Goal: Task Accomplishment & Management: Manage account settings

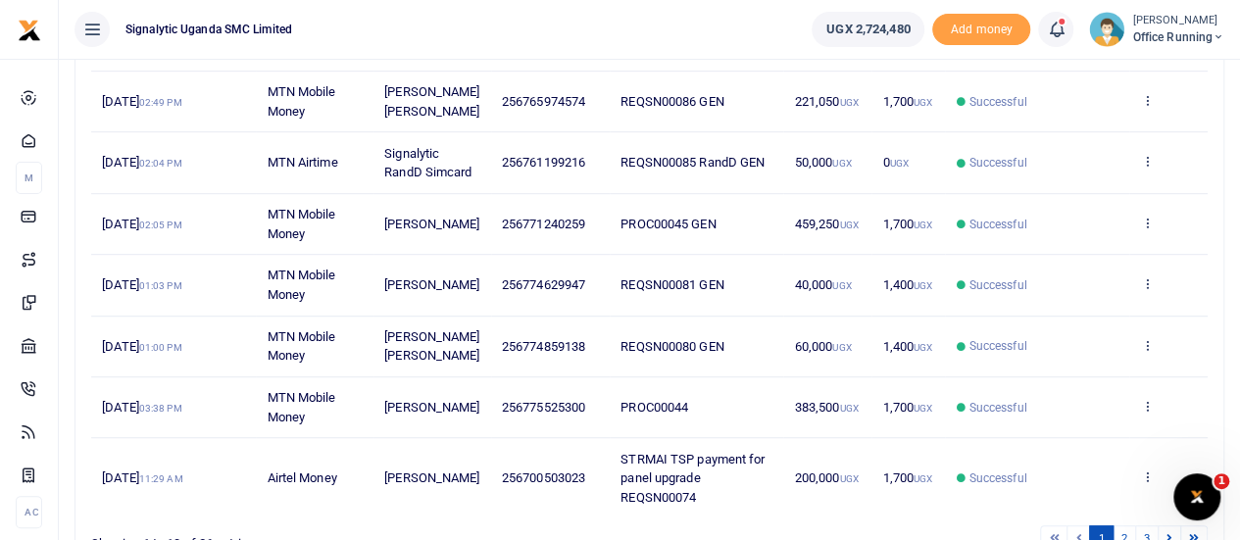
scroll to position [490, 0]
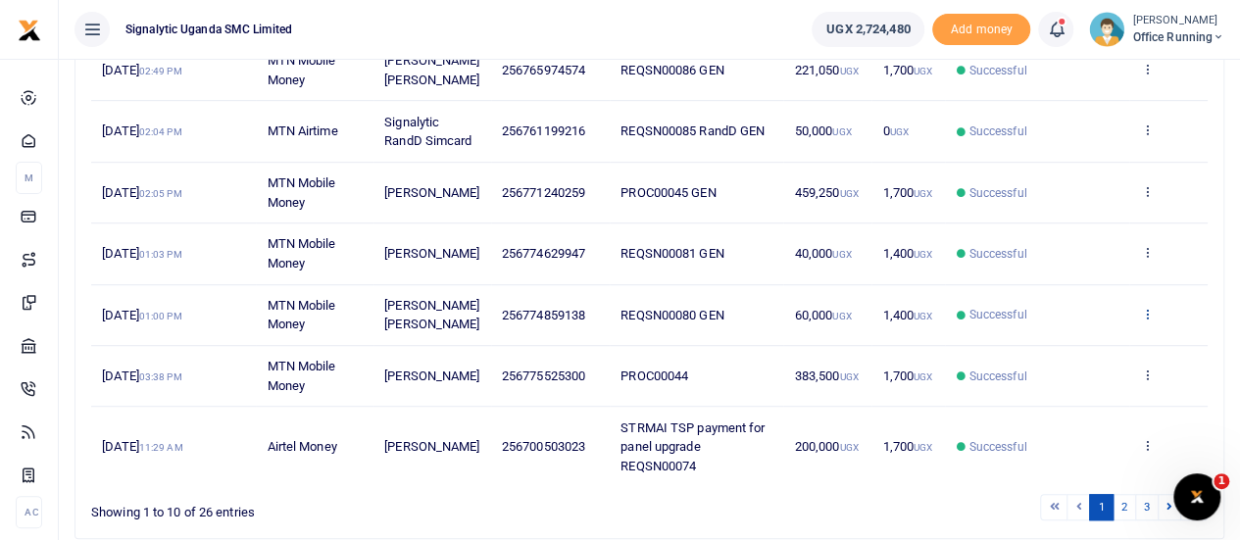
click at [1149, 320] on icon at bounding box center [1146, 314] width 13 height 14
click at [1055, 399] on link "Send again" at bounding box center [1075, 407] width 155 height 27
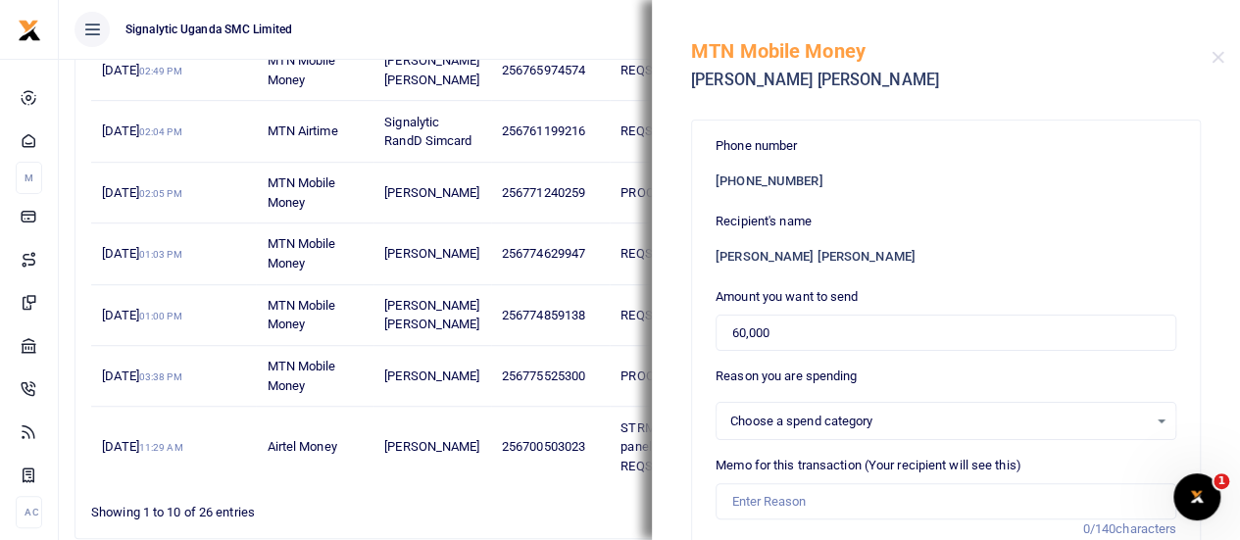
select select
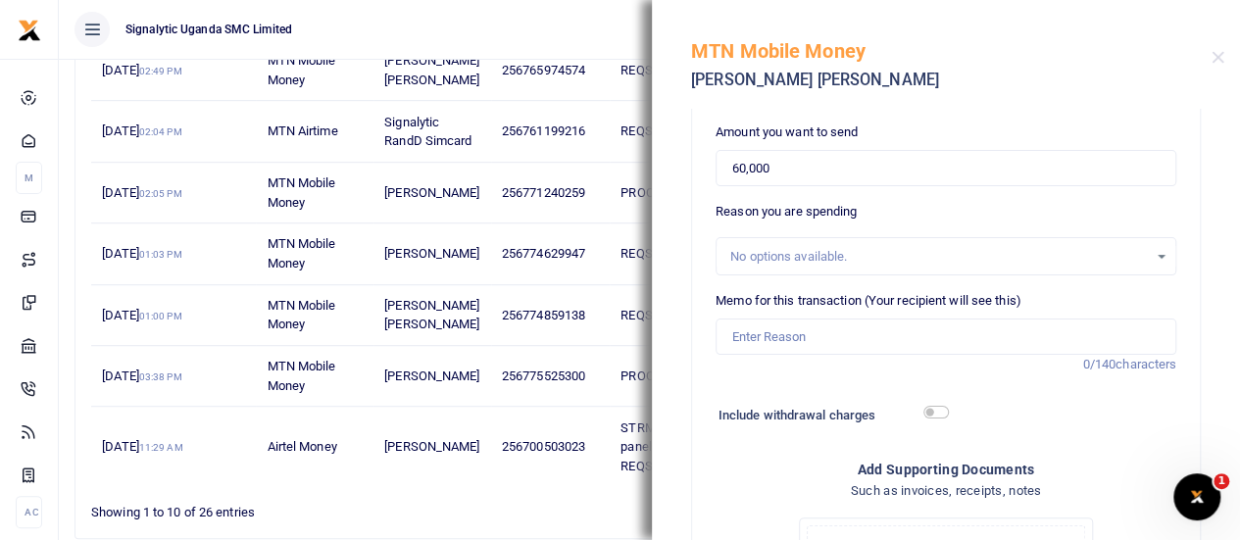
scroll to position [196, 0]
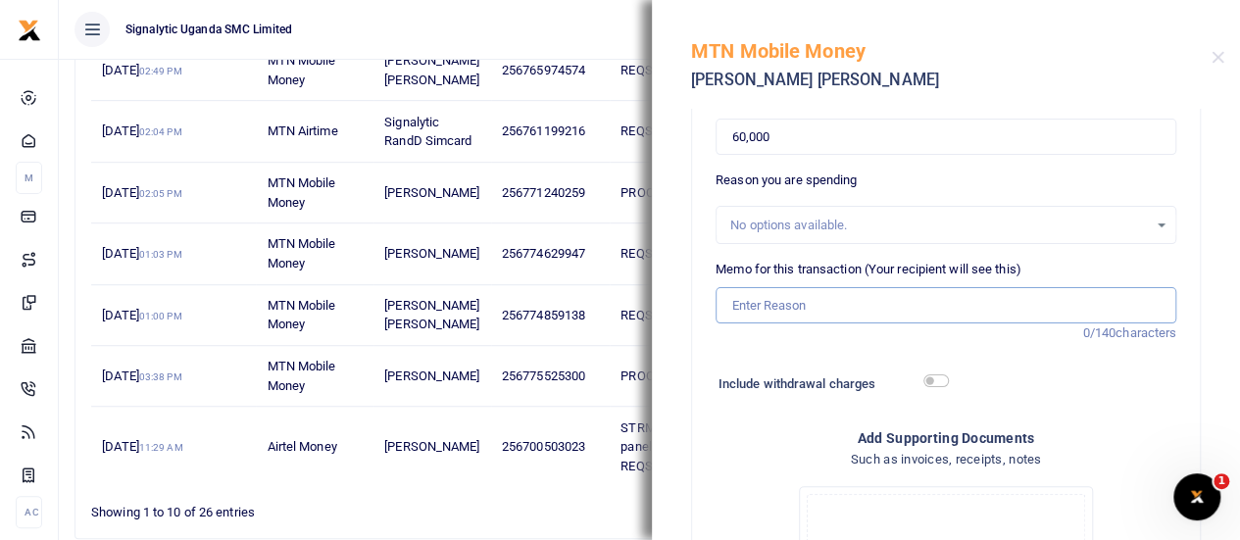
drag, startPoint x: 766, startPoint y: 311, endPoint x: 780, endPoint y: 311, distance: 13.7
click at [766, 311] on input "Memo for this transaction (Your recipient will see this)" at bounding box center [945, 305] width 461 height 37
paste input "REQSN00092"
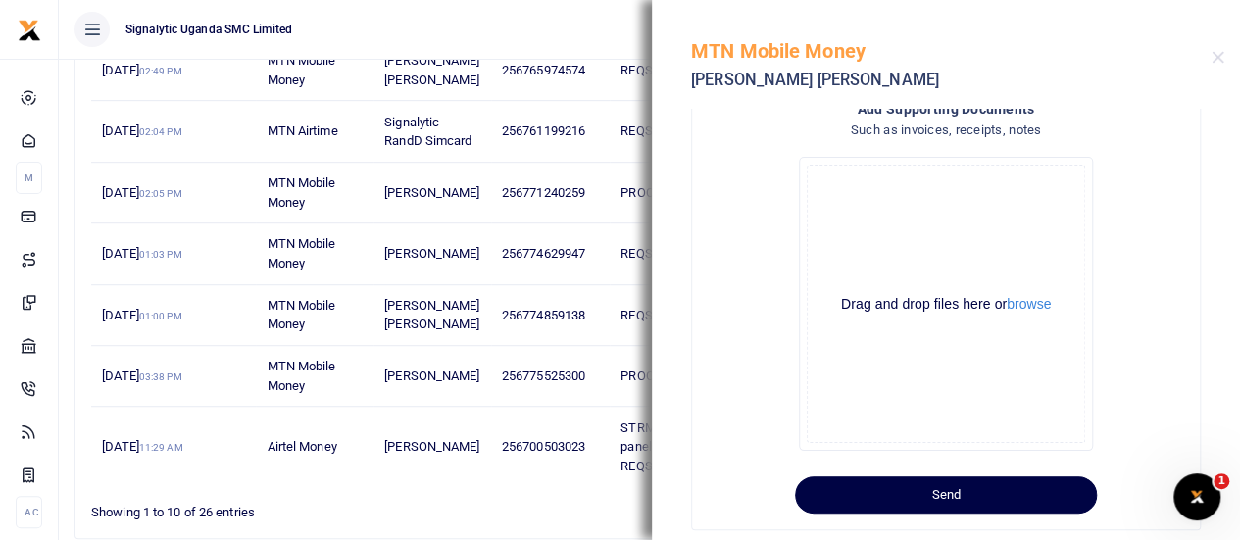
scroll to position [544, 0]
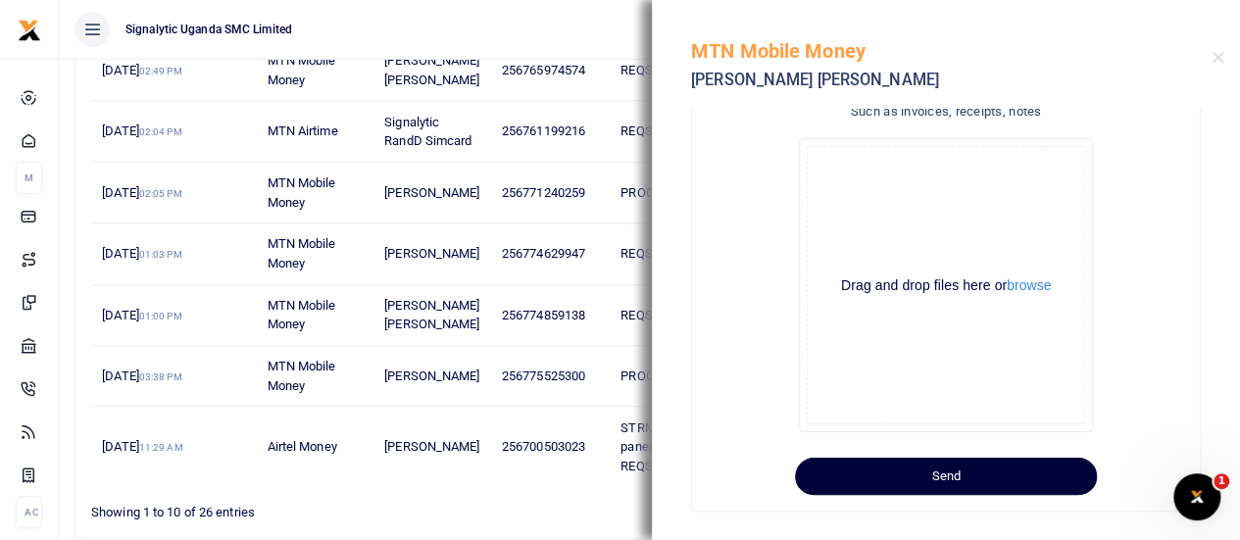
type input "REQSN00092 GEN"
click at [936, 483] on button "Send" at bounding box center [946, 476] width 302 height 37
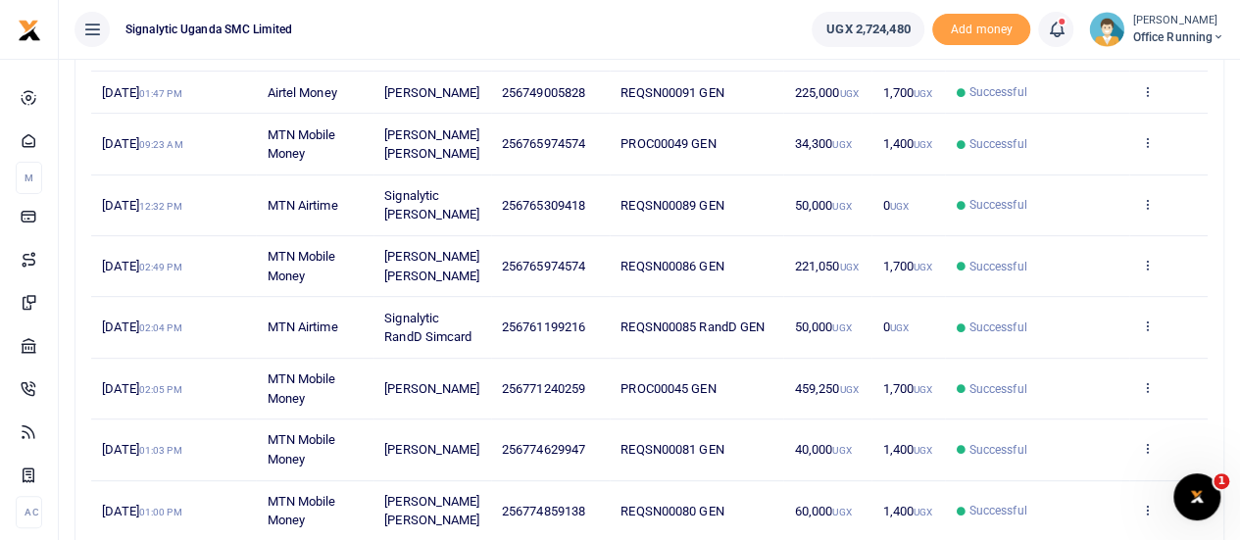
scroll to position [392, 0]
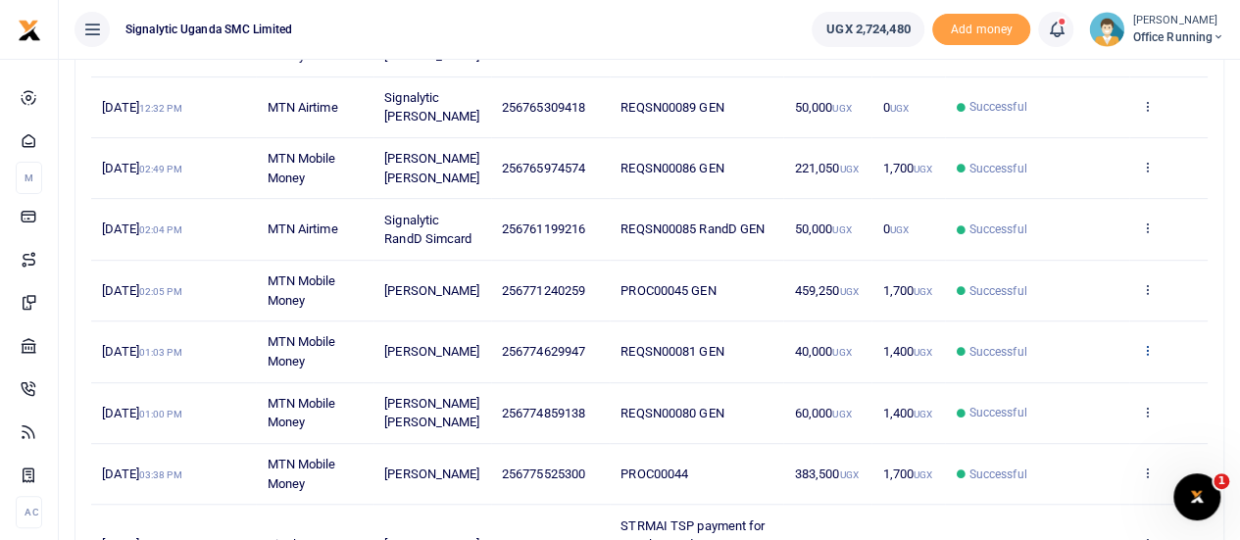
click at [1150, 357] on icon at bounding box center [1146, 350] width 13 height 14
click at [1042, 446] on link "Send again" at bounding box center [1075, 444] width 155 height 27
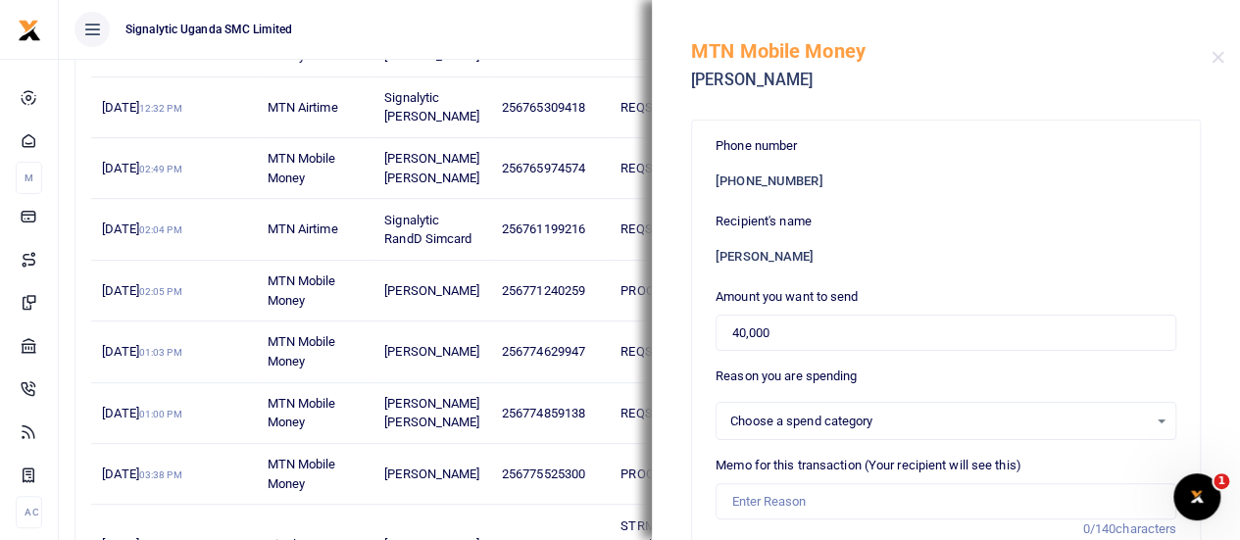
select select
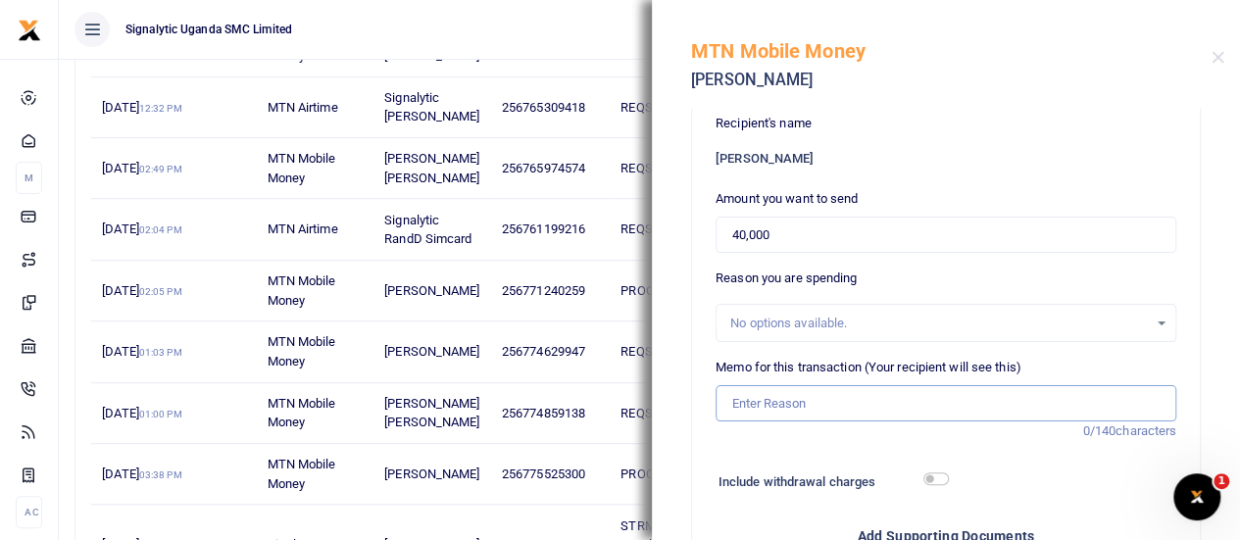
click at [800, 401] on input "Memo for this transaction (Your recipient will see this)" at bounding box center [945, 403] width 461 height 37
paste input "REQSN00093"
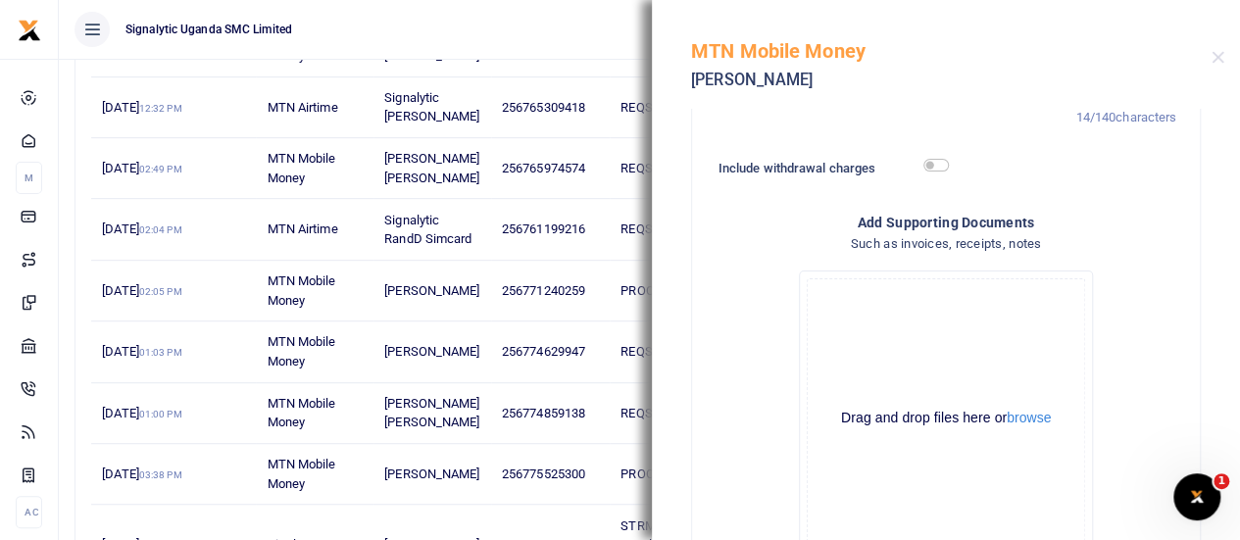
scroll to position [544, 0]
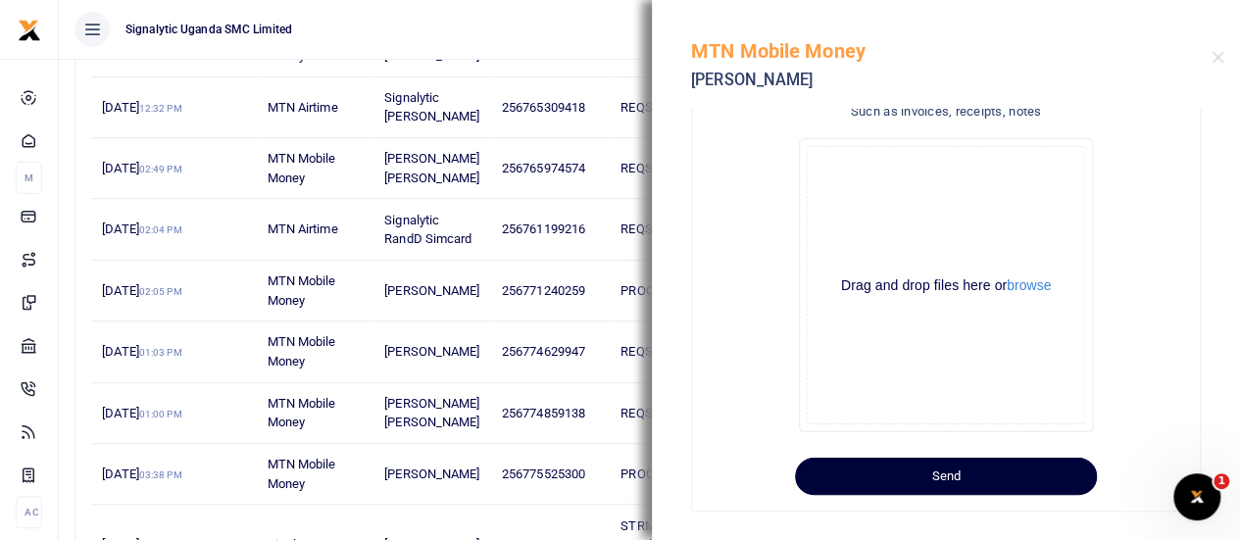
type input "REQSN00093 GEN"
click at [927, 482] on button "Send" at bounding box center [946, 476] width 302 height 37
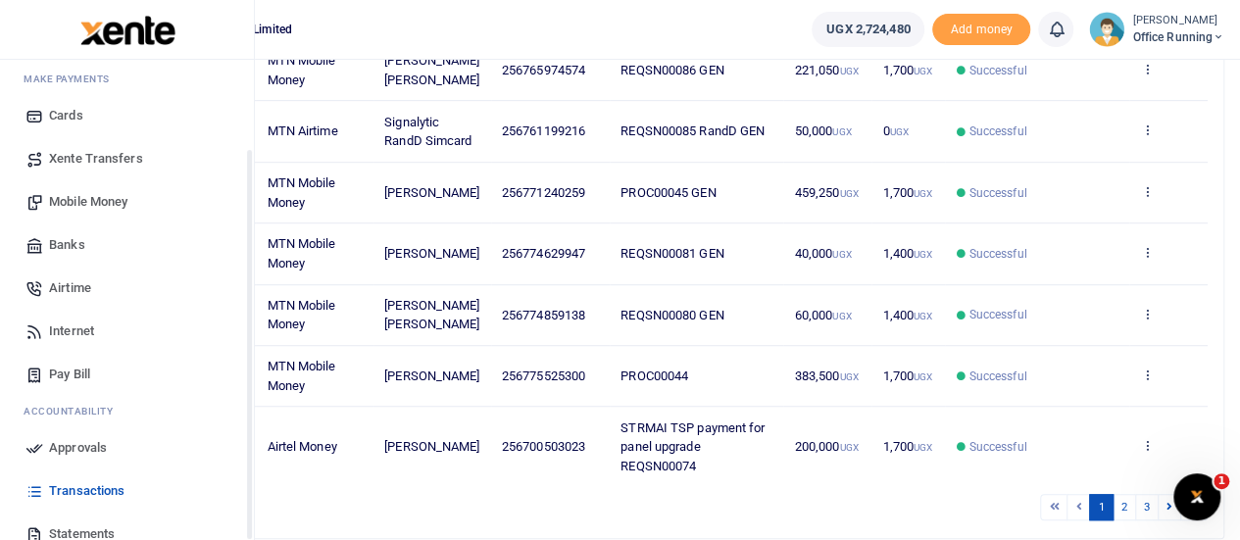
scroll to position [202, 0]
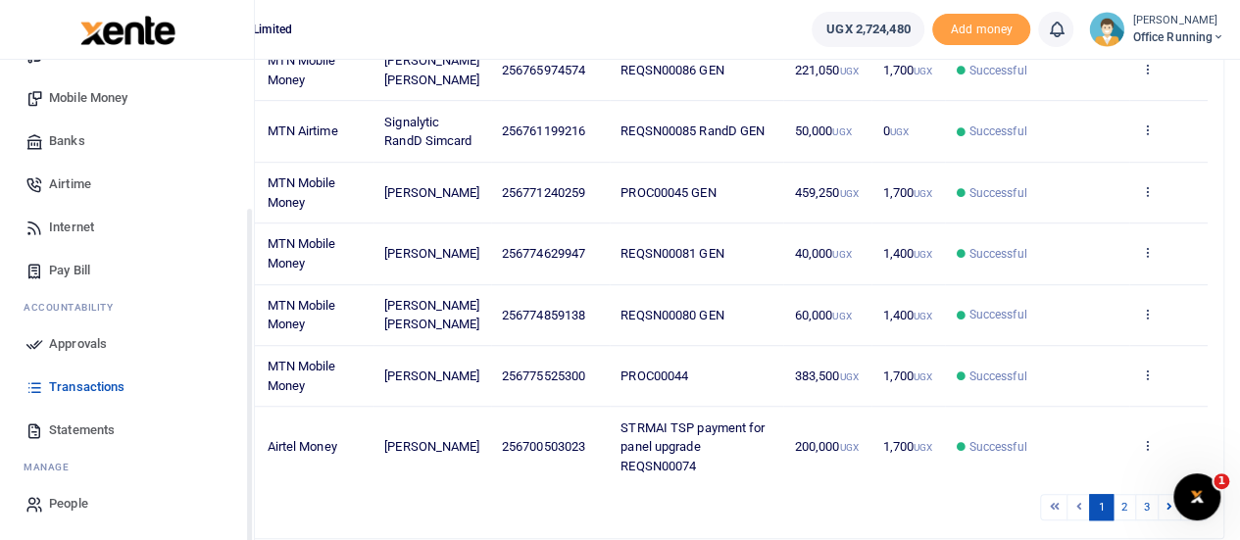
click at [75, 342] on span "Approvals" at bounding box center [78, 344] width 58 height 20
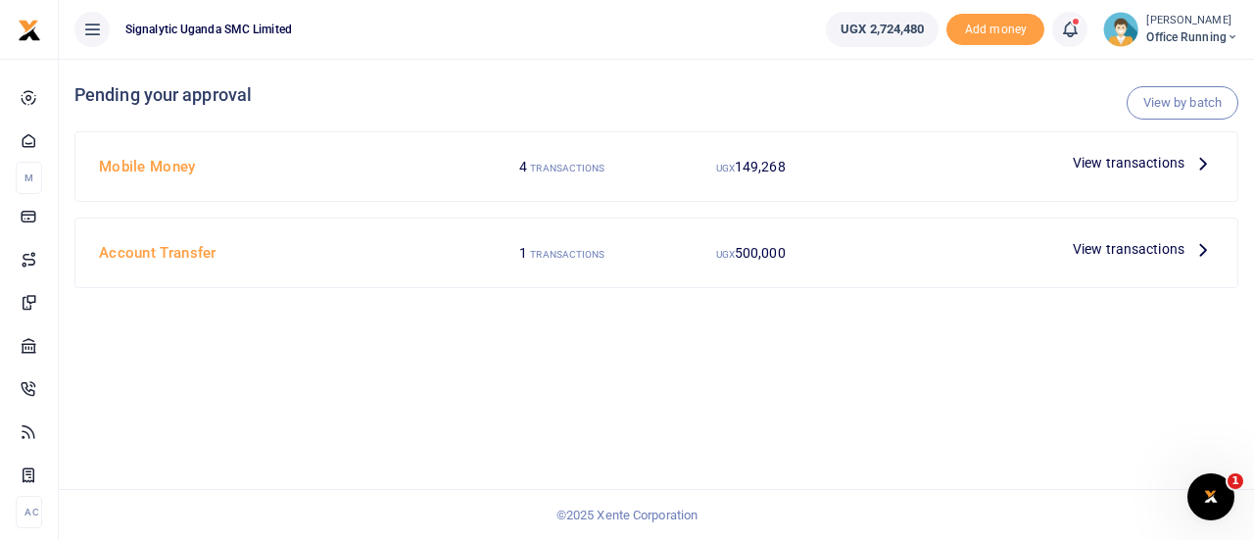
click at [1125, 171] on span "View transactions" at bounding box center [1129, 163] width 112 height 22
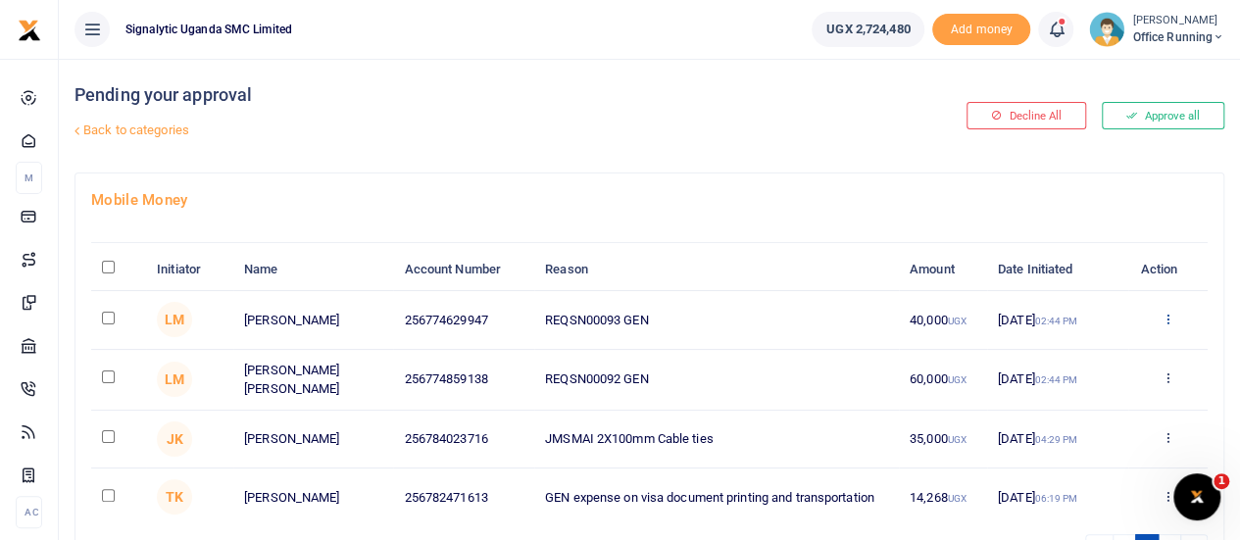
click at [1164, 312] on icon at bounding box center [1167, 319] width 13 height 14
click at [1079, 356] on link "Approve" at bounding box center [1095, 350] width 155 height 27
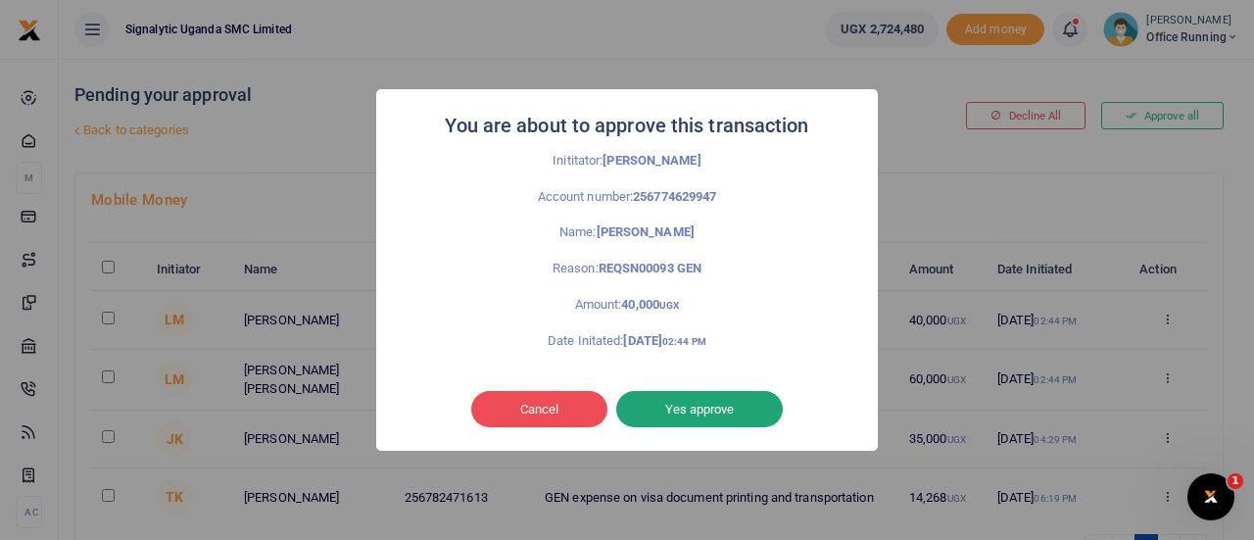
click at [707, 410] on button "Yes approve" at bounding box center [699, 409] width 167 height 37
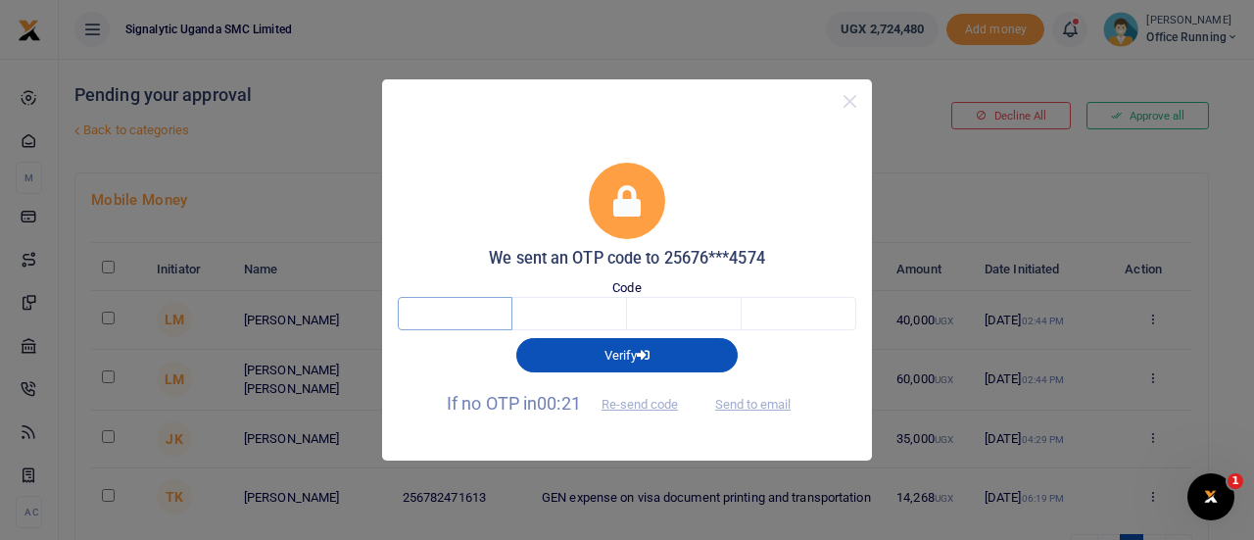
click at [459, 322] on input "text" at bounding box center [455, 313] width 115 height 33
type input "1"
type input "7"
type input "9"
type input "6"
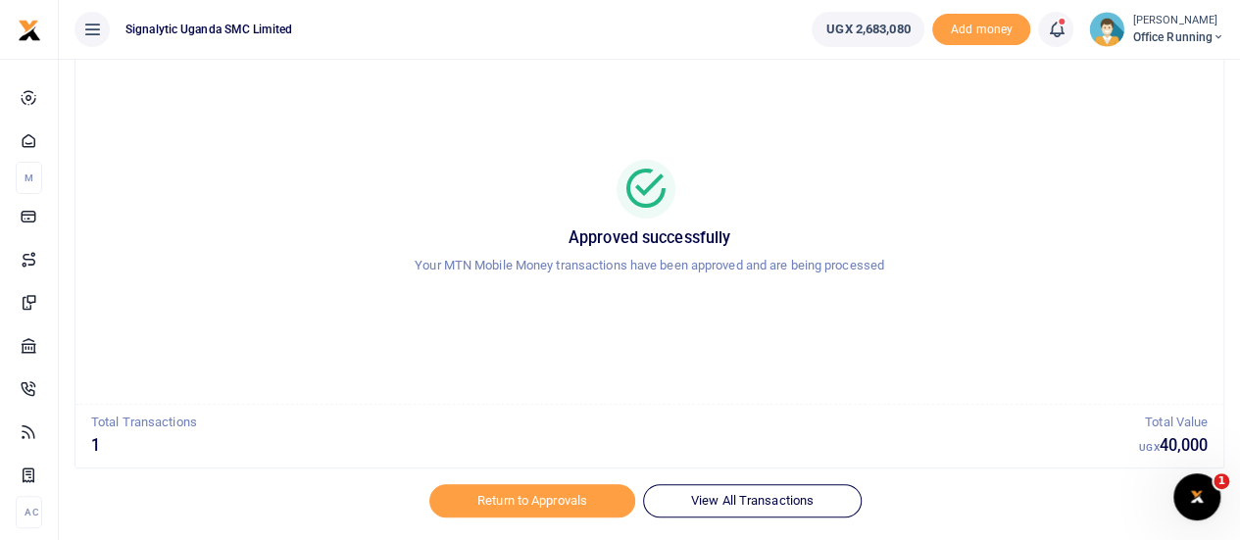
scroll to position [113, 0]
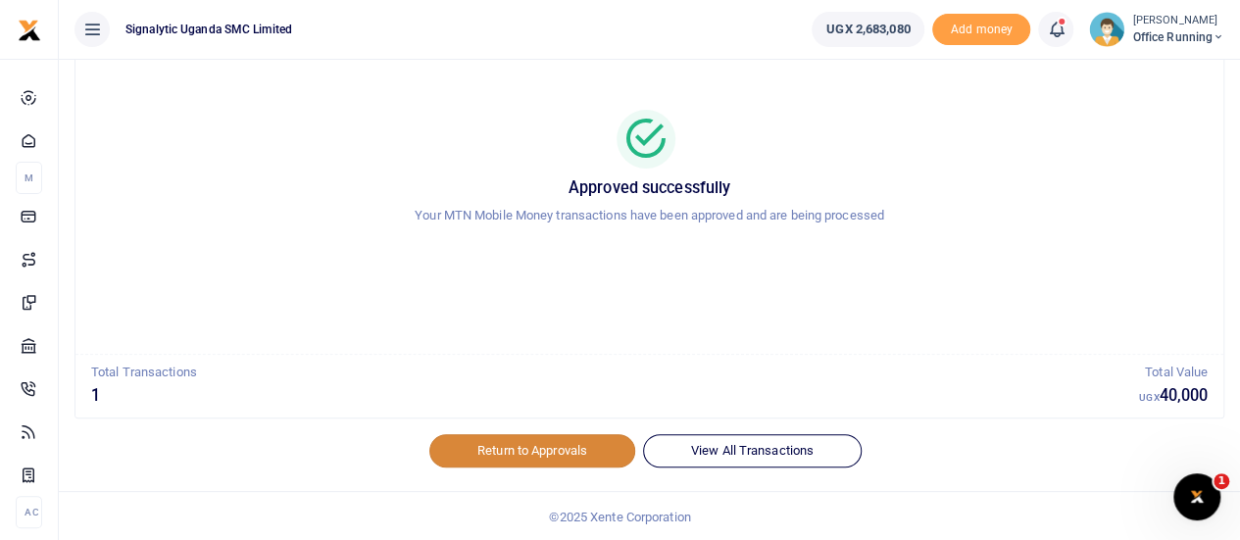
click at [588, 441] on link "Return to Approvals" at bounding box center [532, 450] width 206 height 33
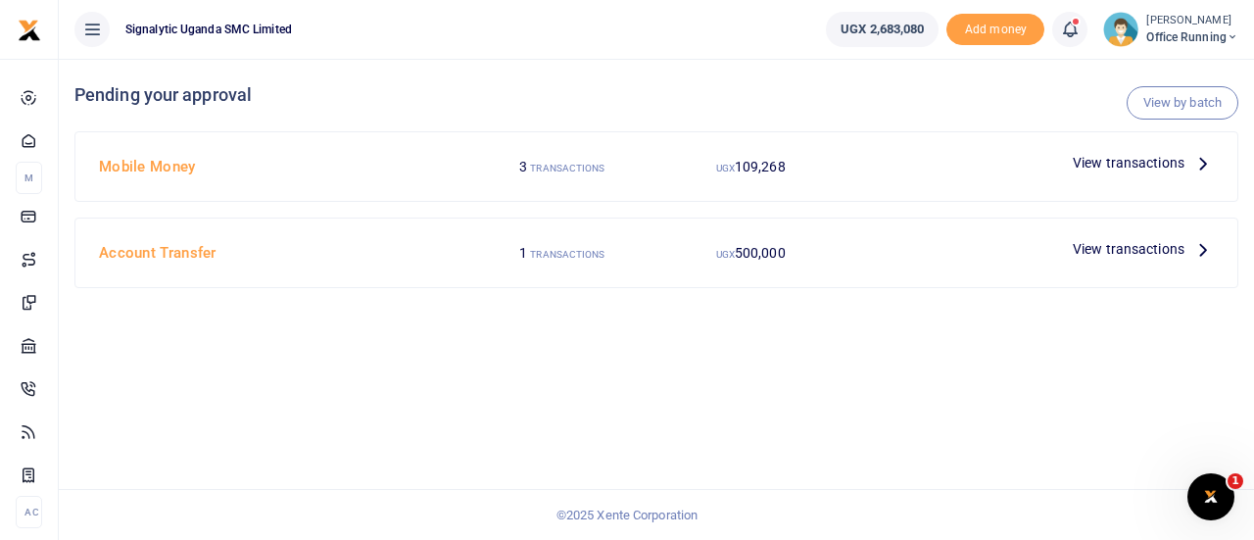
click at [1125, 168] on span "View transactions" at bounding box center [1129, 163] width 112 height 22
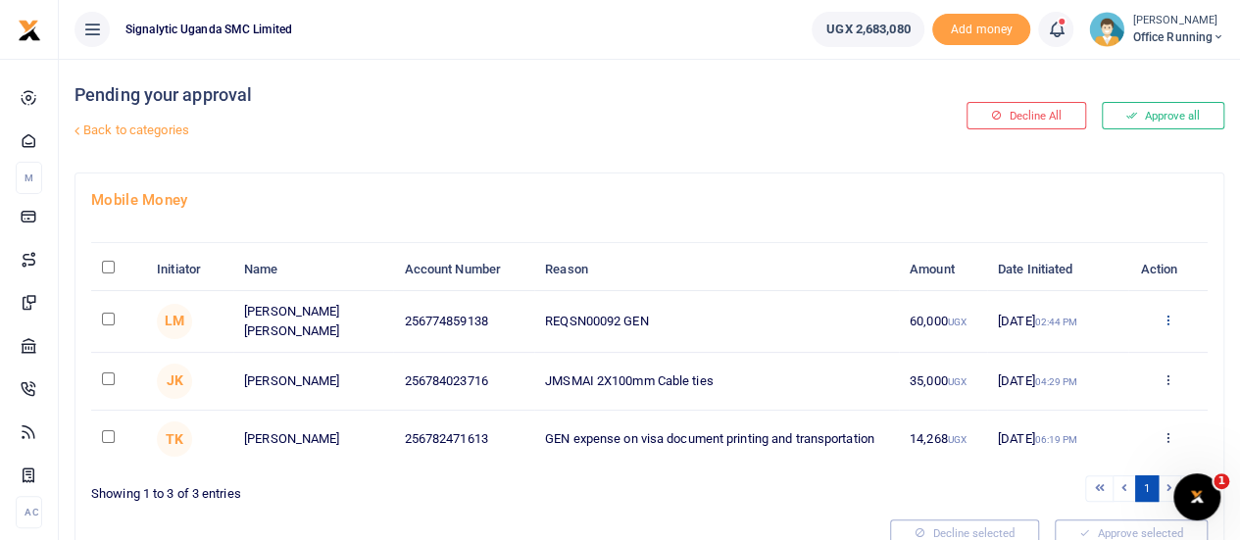
click at [1167, 316] on icon at bounding box center [1167, 320] width 13 height 14
click at [1106, 350] on link "Approve" at bounding box center [1095, 350] width 155 height 27
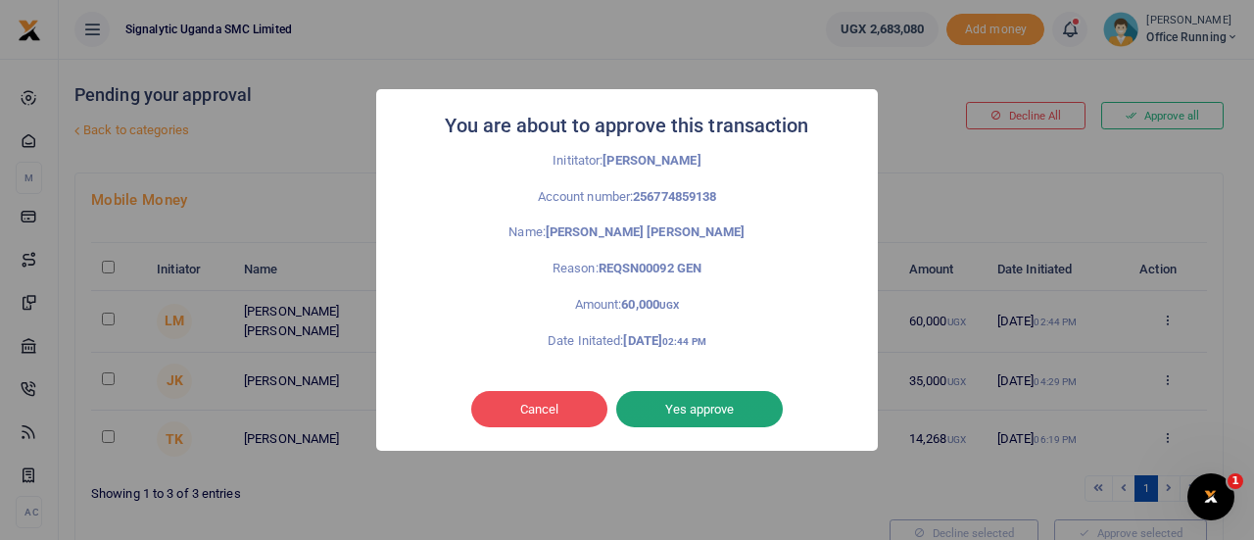
click at [687, 415] on button "Yes approve" at bounding box center [699, 409] width 167 height 37
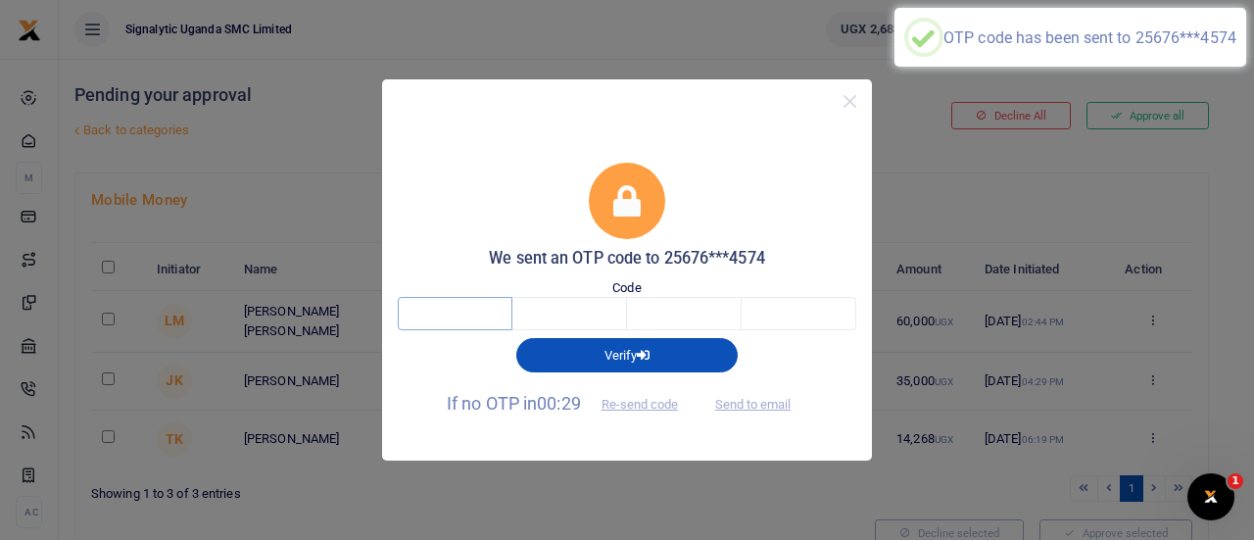
click at [448, 303] on input "text" at bounding box center [455, 313] width 115 height 33
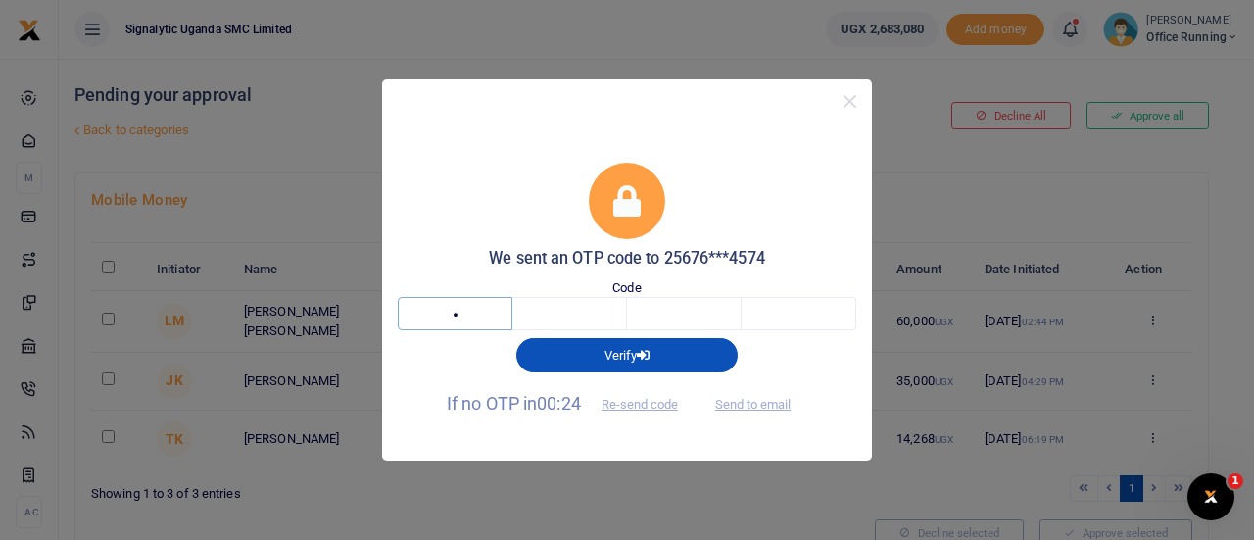
type input "3"
type input "7"
type input "0"
type input "2"
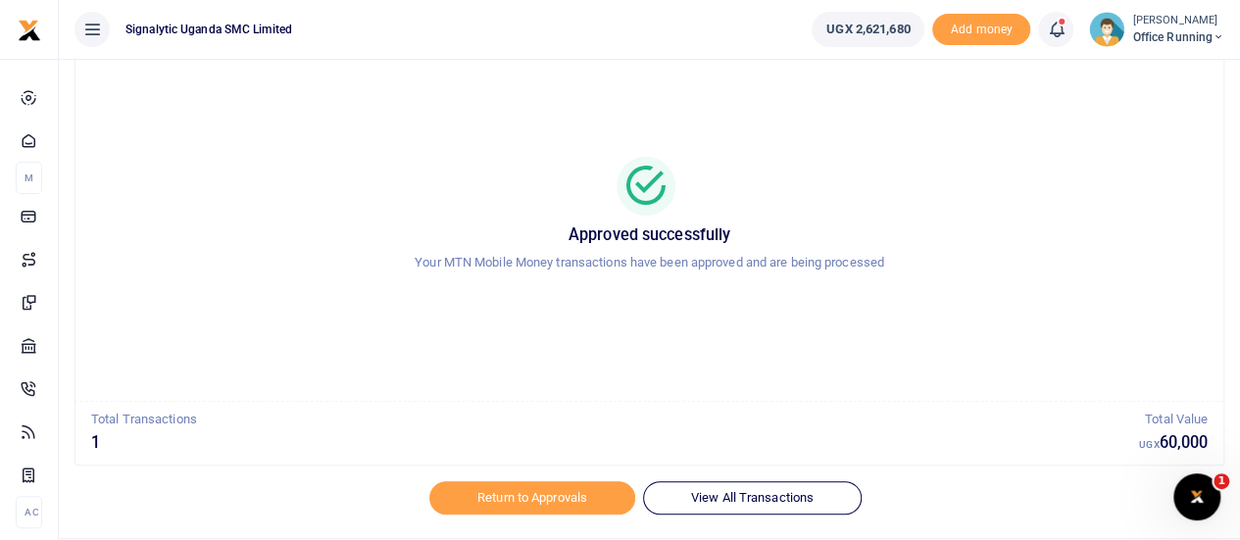
scroll to position [113, 0]
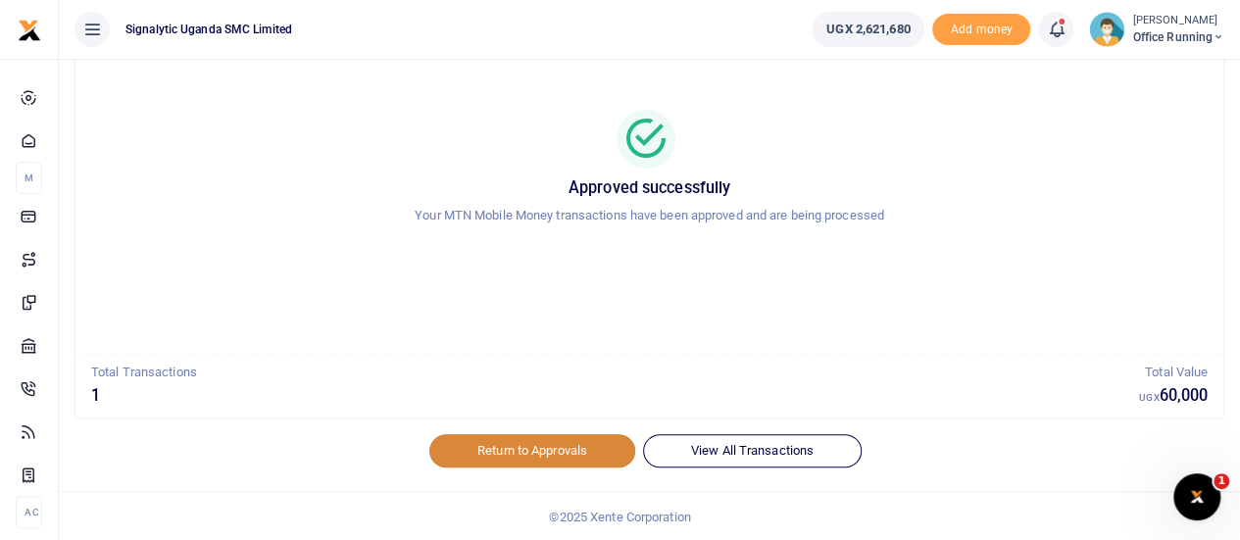
click at [584, 447] on link "Return to Approvals" at bounding box center [532, 450] width 206 height 33
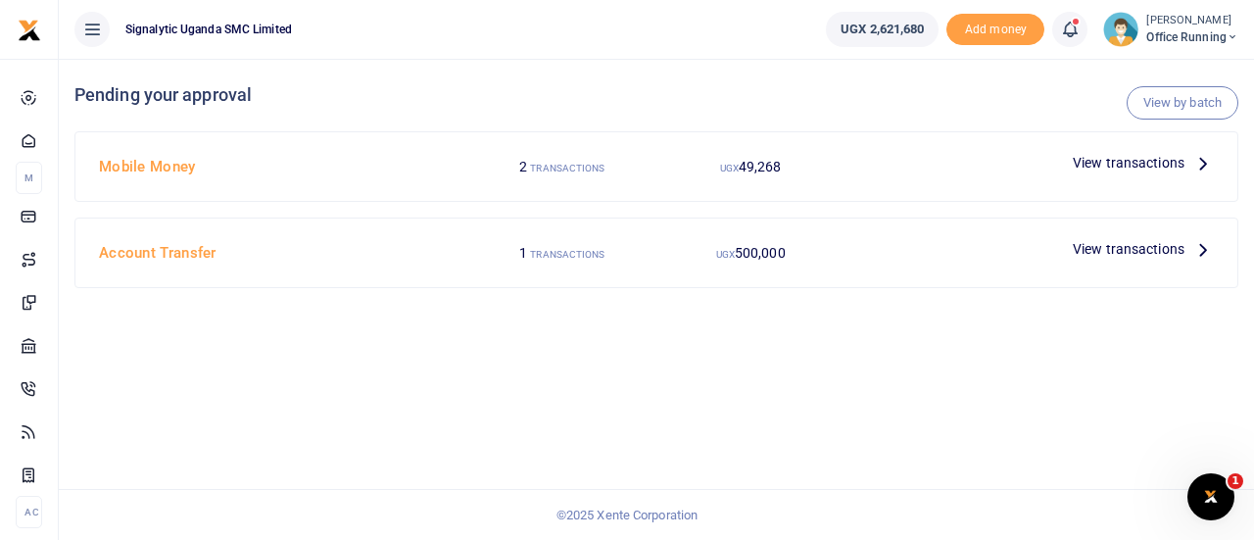
click at [1114, 160] on span "View transactions" at bounding box center [1129, 163] width 112 height 22
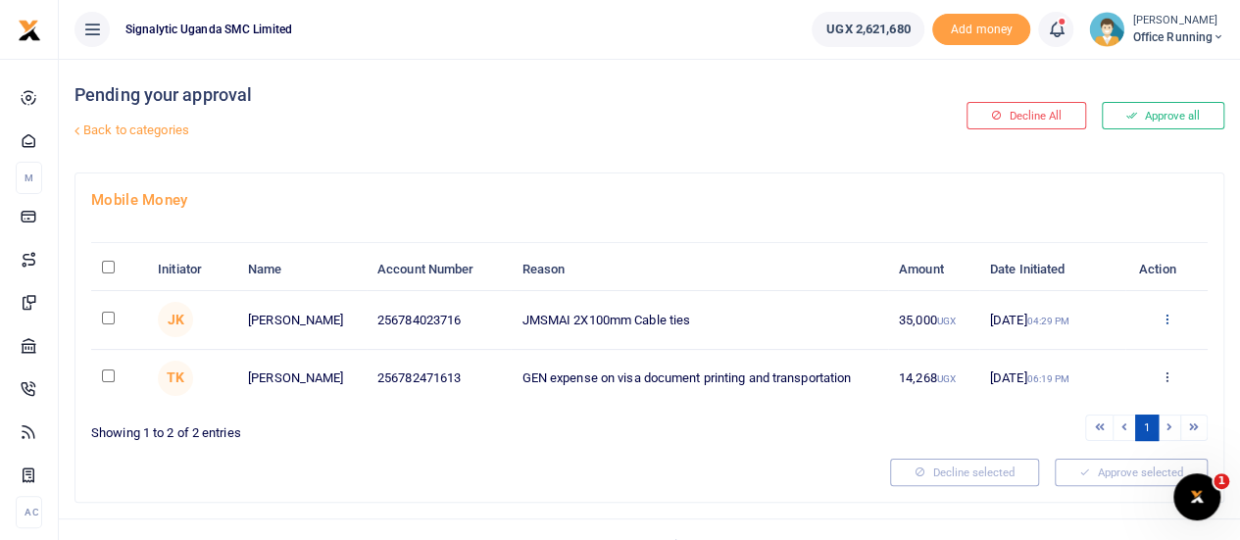
click at [1166, 320] on icon at bounding box center [1165, 319] width 13 height 14
click at [1082, 389] on link "Decline" at bounding box center [1093, 394] width 155 height 27
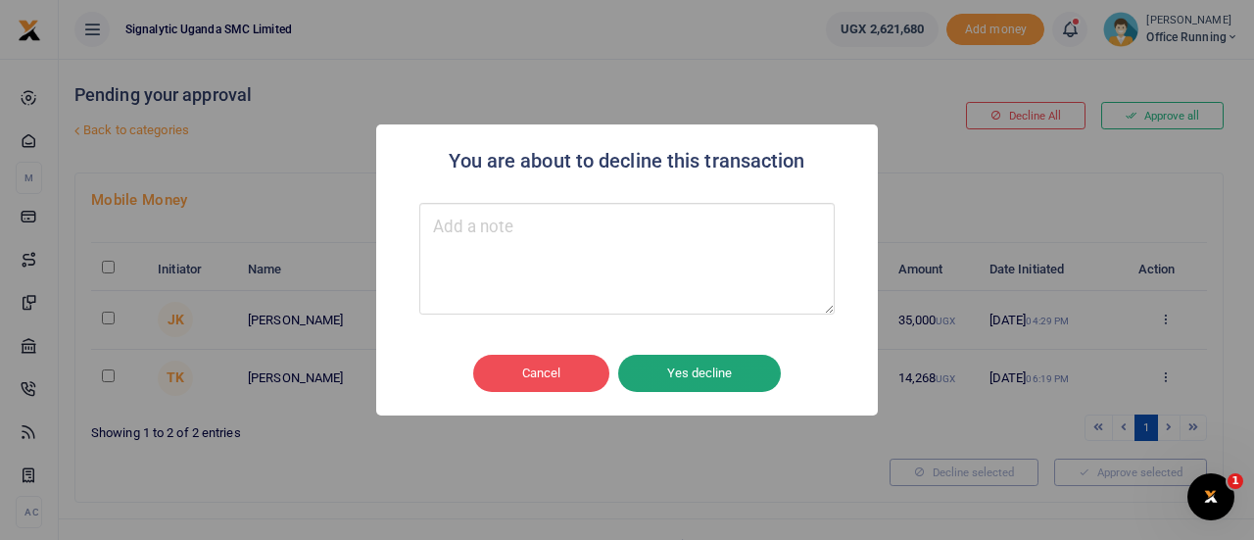
click at [688, 383] on button "Yes decline" at bounding box center [699, 373] width 163 height 37
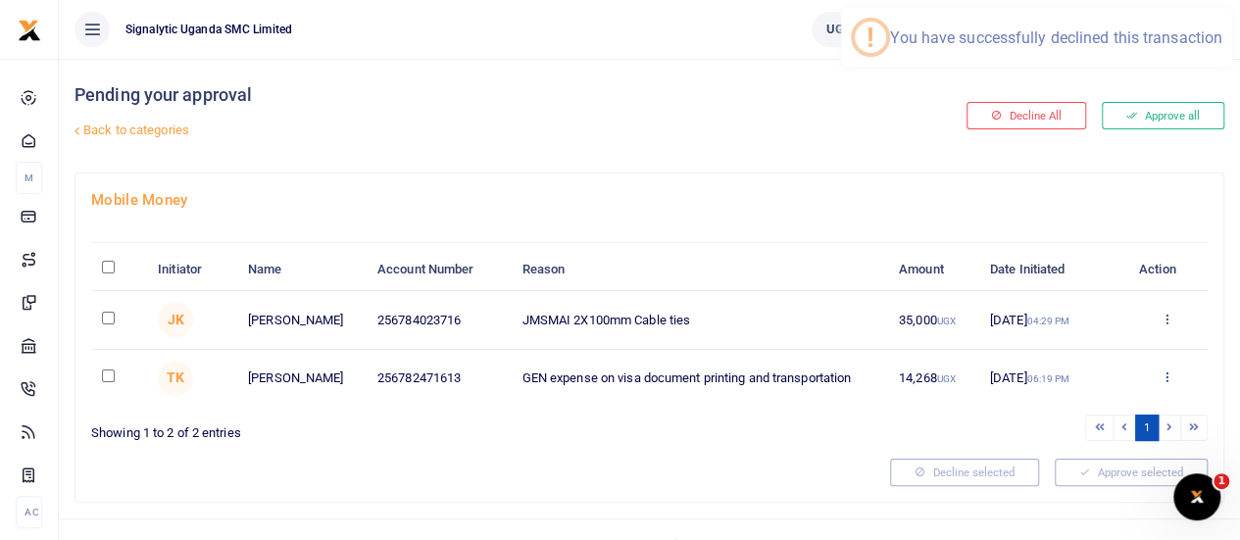
click at [1168, 377] on icon at bounding box center [1165, 376] width 13 height 14
click at [1085, 458] on link "Decline" at bounding box center [1093, 452] width 155 height 27
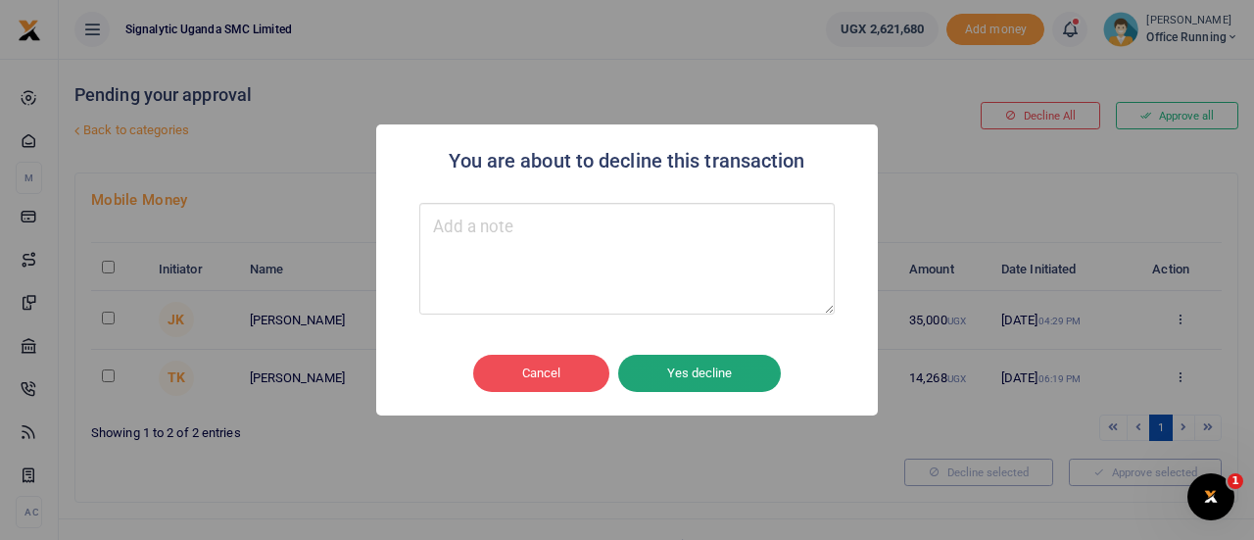
click at [702, 383] on button "Yes decline" at bounding box center [699, 373] width 163 height 37
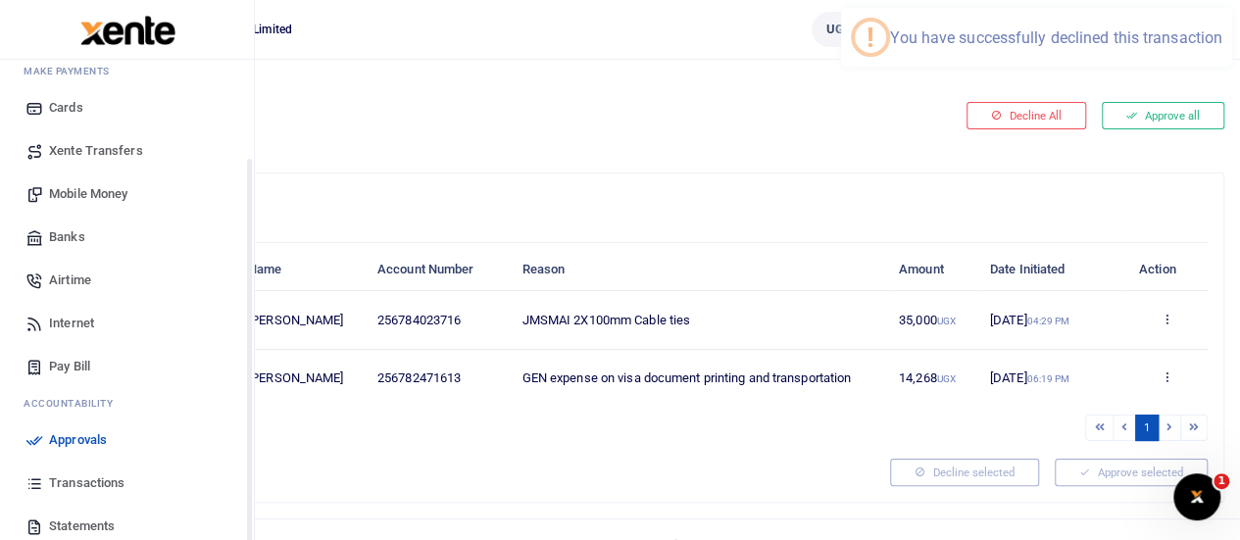
scroll to position [202, 0]
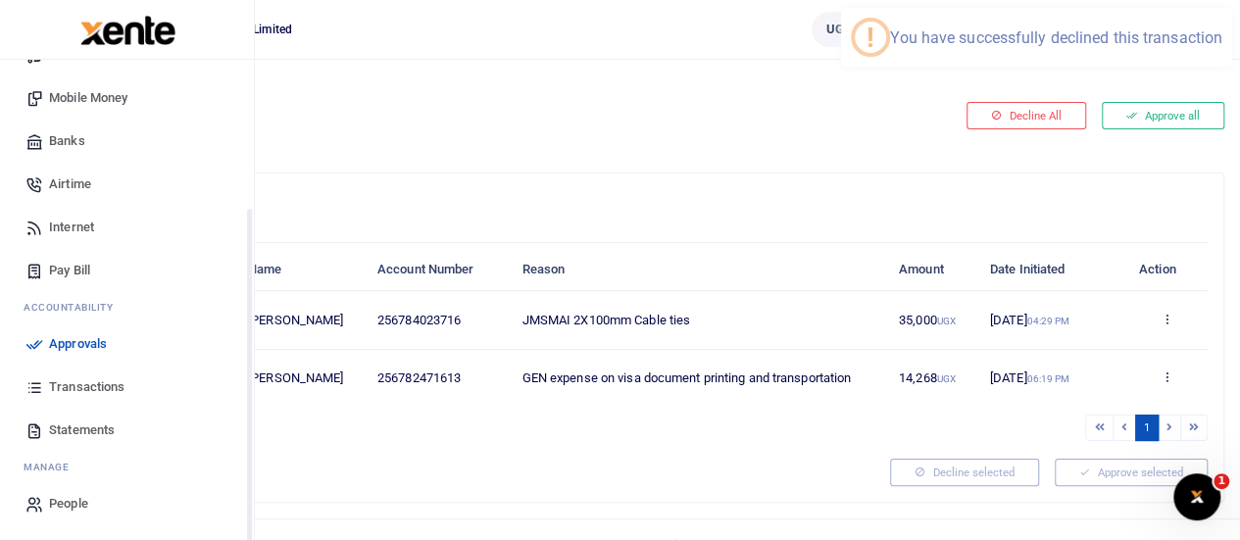
click at [89, 381] on span "Transactions" at bounding box center [86, 387] width 75 height 20
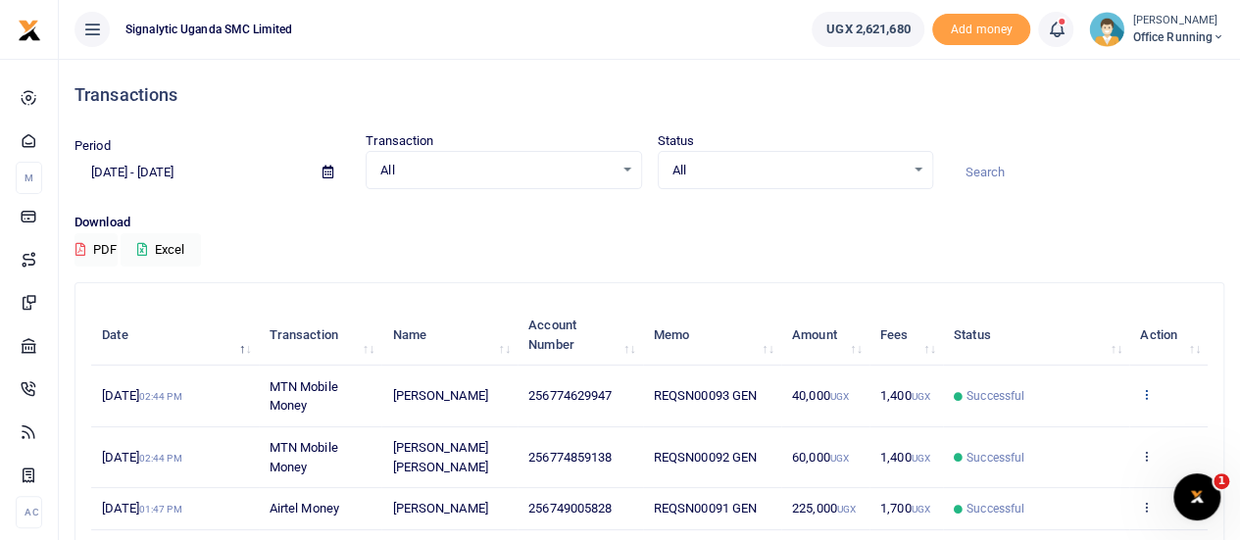
click at [1148, 399] on icon at bounding box center [1146, 394] width 13 height 14
click at [1088, 426] on link "View details" at bounding box center [1075, 427] width 155 height 27
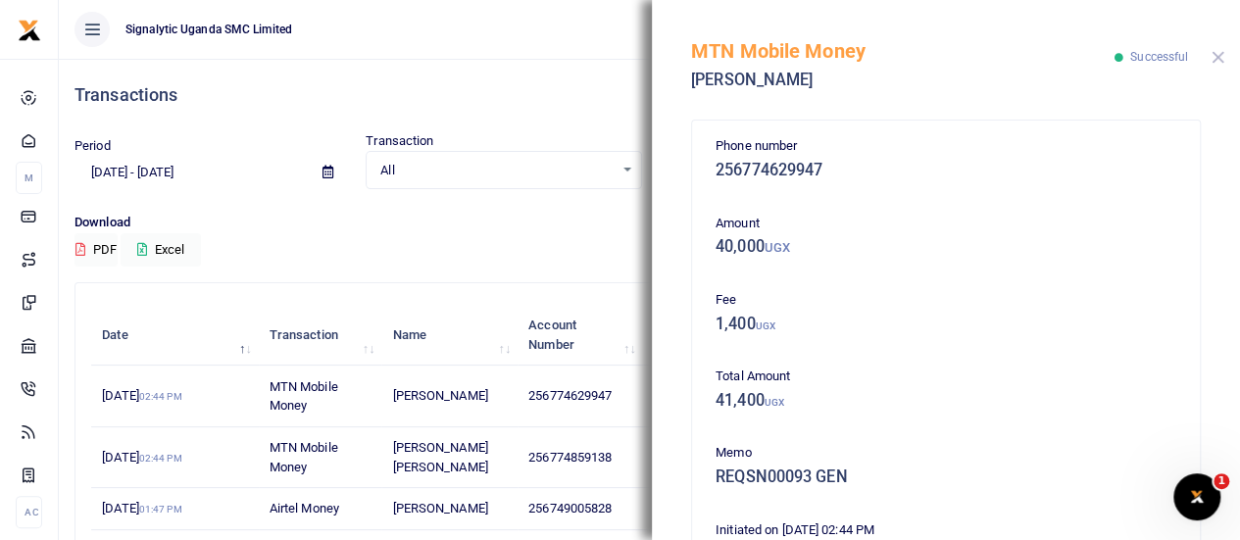
click at [1219, 60] on button "Close" at bounding box center [1217, 57] width 13 height 13
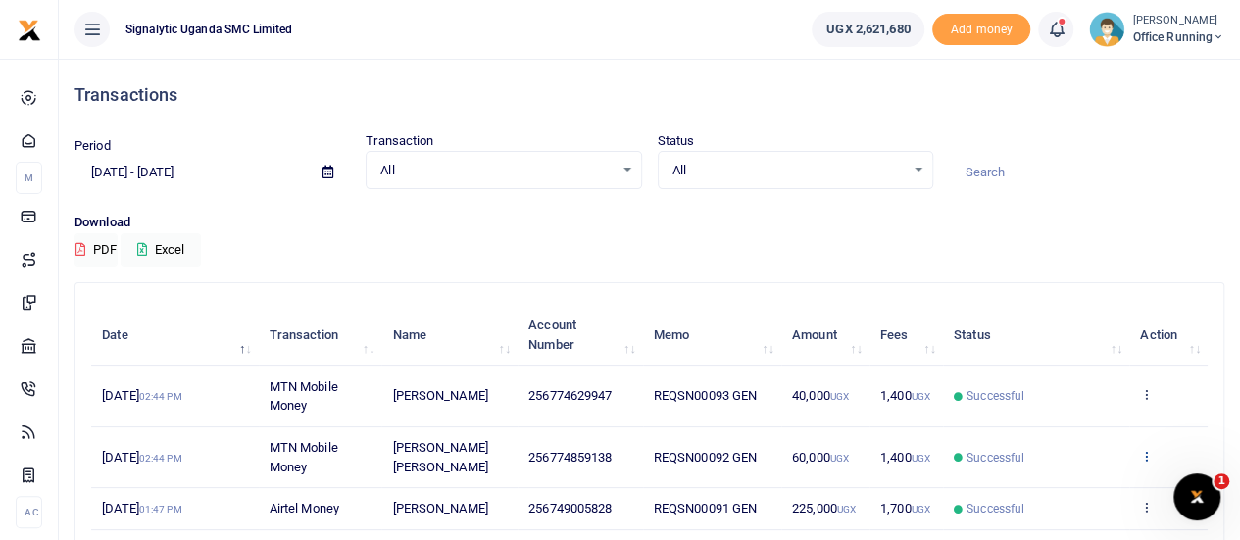
click at [1149, 462] on link at bounding box center [1146, 457] width 13 height 15
click at [1092, 377] on link "View details" at bounding box center [1075, 382] width 155 height 27
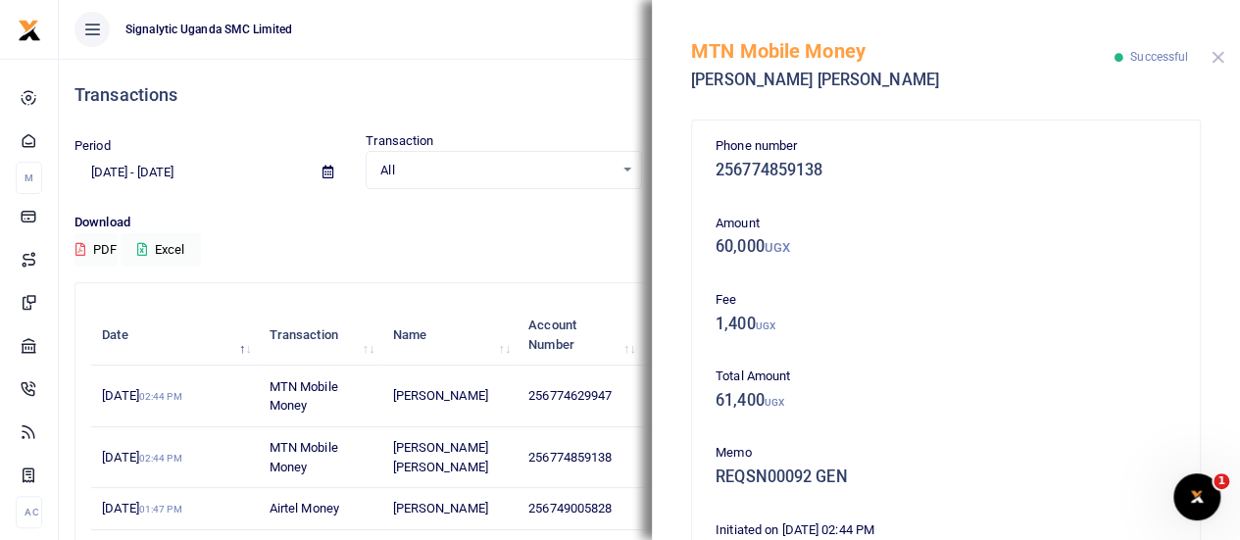
click at [1211, 54] on button "Close" at bounding box center [1217, 57] width 13 height 13
